Goal: Task Accomplishment & Management: Use online tool/utility

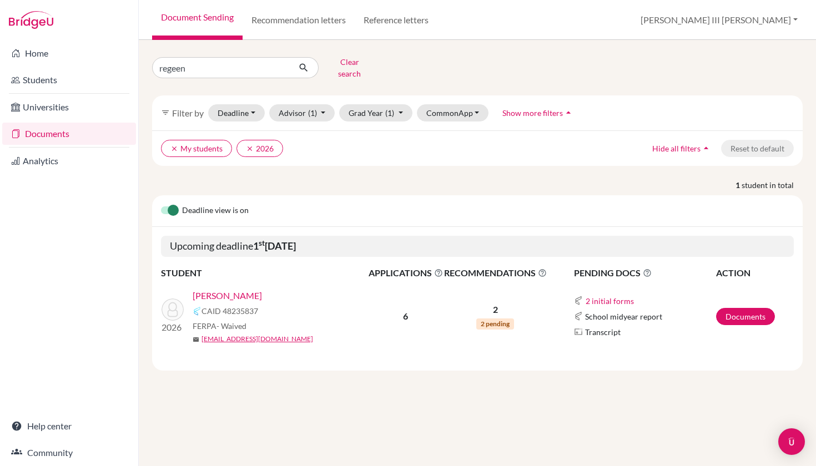
type input "regeena"
click at [304, 64] on button "submit" at bounding box center [303, 67] width 29 height 21
click at [239, 289] on link "Anam, [PERSON_NAME]" at bounding box center [240, 295] width 95 height 13
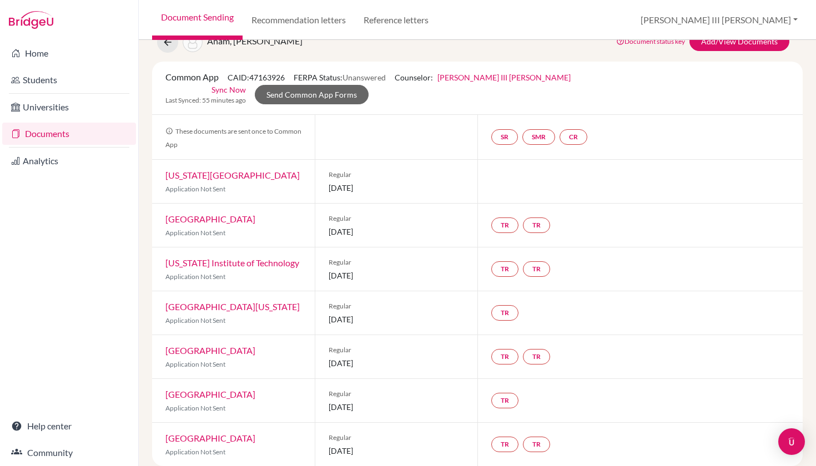
click at [246, 84] on link "Sync Now" at bounding box center [229, 90] width 34 height 12
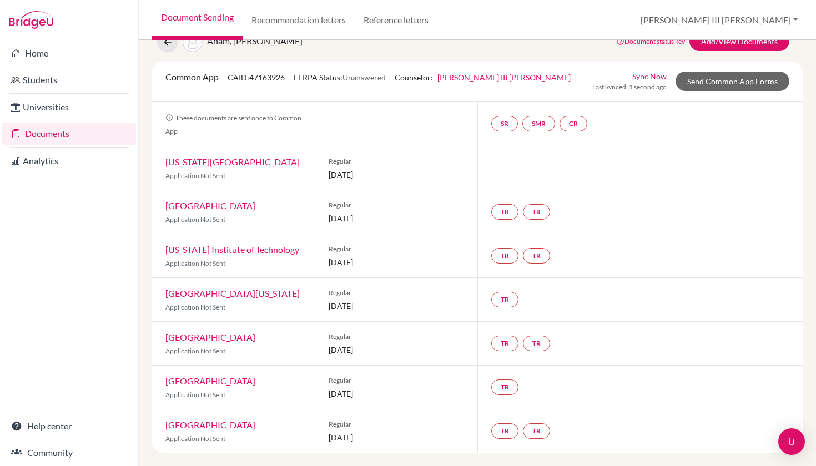
click at [641, 76] on link "Sync Now" at bounding box center [649, 77] width 34 height 12
click at [639, 76] on link "Sync Now" at bounding box center [649, 77] width 34 height 12
click at [645, 76] on link "Sync Now" at bounding box center [649, 77] width 34 height 12
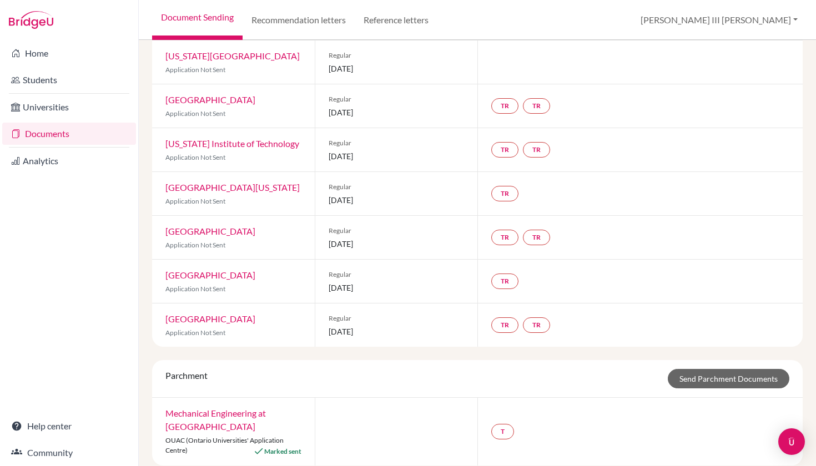
scroll to position [154, 0]
click at [502, 425] on link "T" at bounding box center [502, 433] width 23 height 16
click at [701, 370] on link "Send Parchment Documents" at bounding box center [729, 379] width 122 height 19
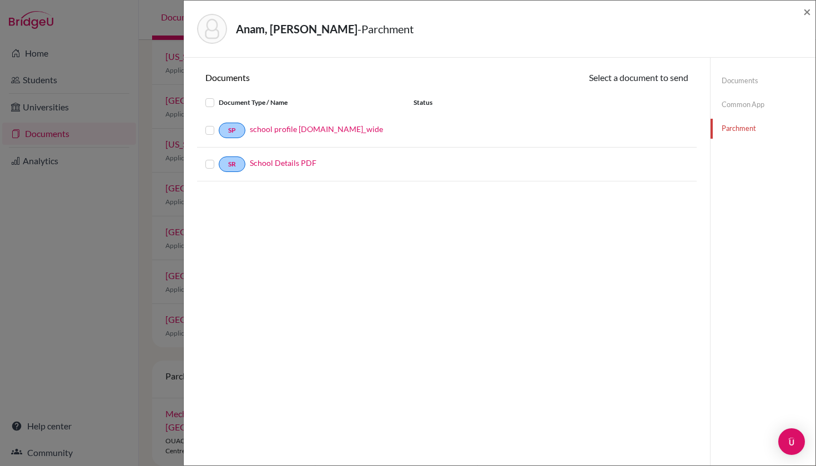
click at [756, 105] on link "Common App" at bounding box center [763, 104] width 105 height 19
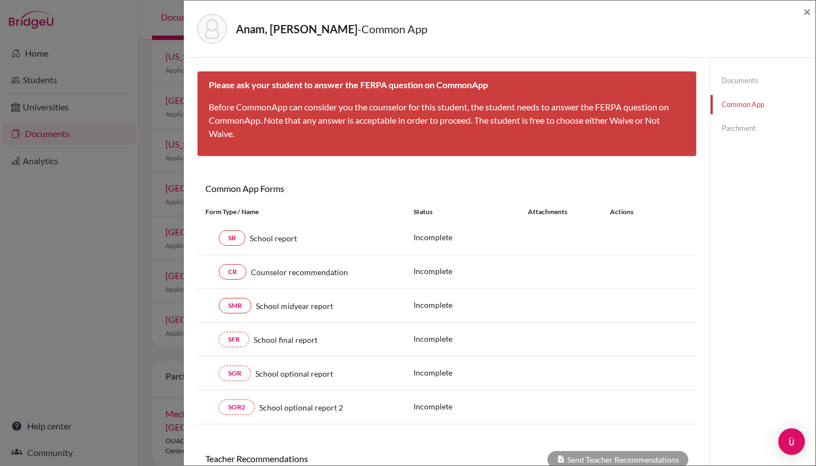
click at [733, 82] on link "Documents" at bounding box center [763, 80] width 105 height 19
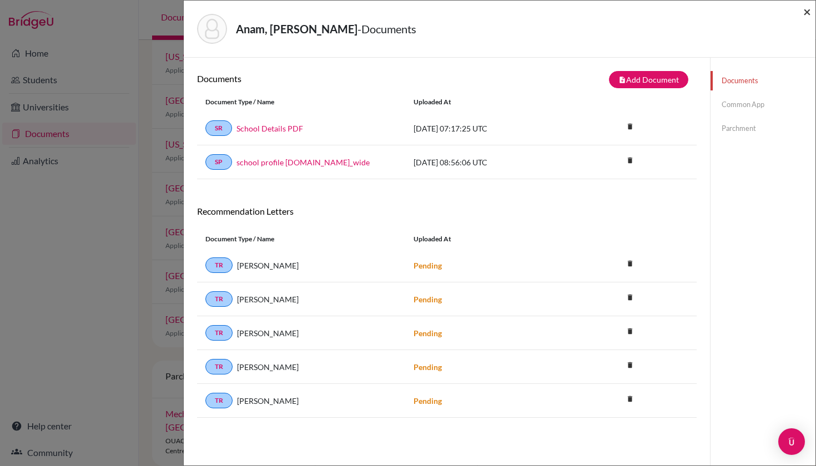
click at [808, 16] on span "×" at bounding box center [807, 11] width 8 height 16
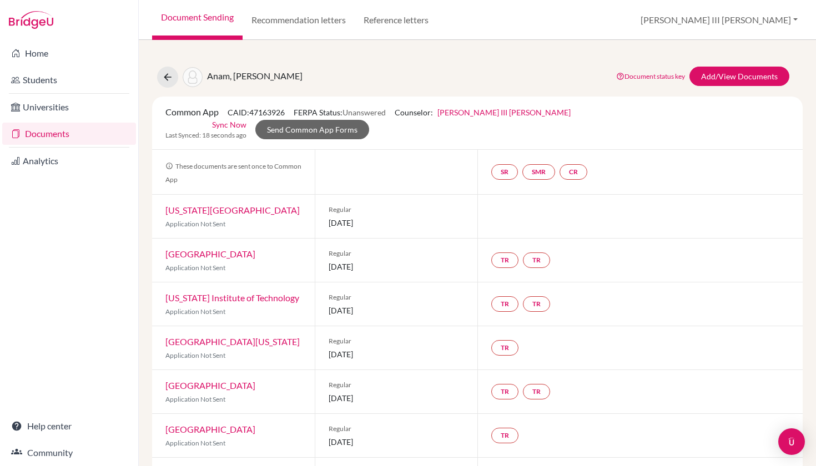
click at [64, 137] on link "Documents" at bounding box center [69, 134] width 134 height 22
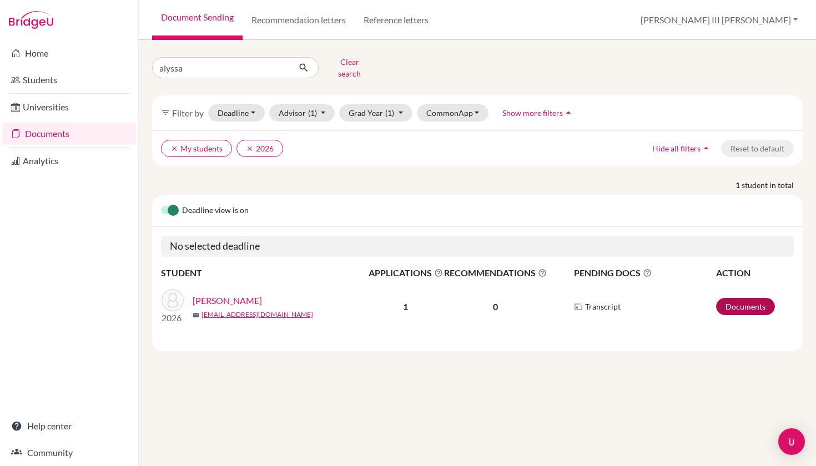
click at [740, 300] on link "Documents" at bounding box center [745, 306] width 59 height 17
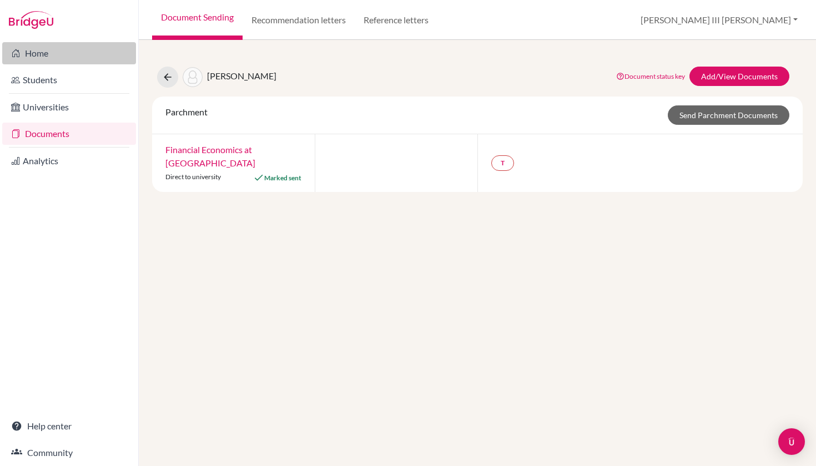
click at [50, 56] on link "Home" at bounding box center [69, 53] width 134 height 22
